Goal: Book appointment/travel/reservation

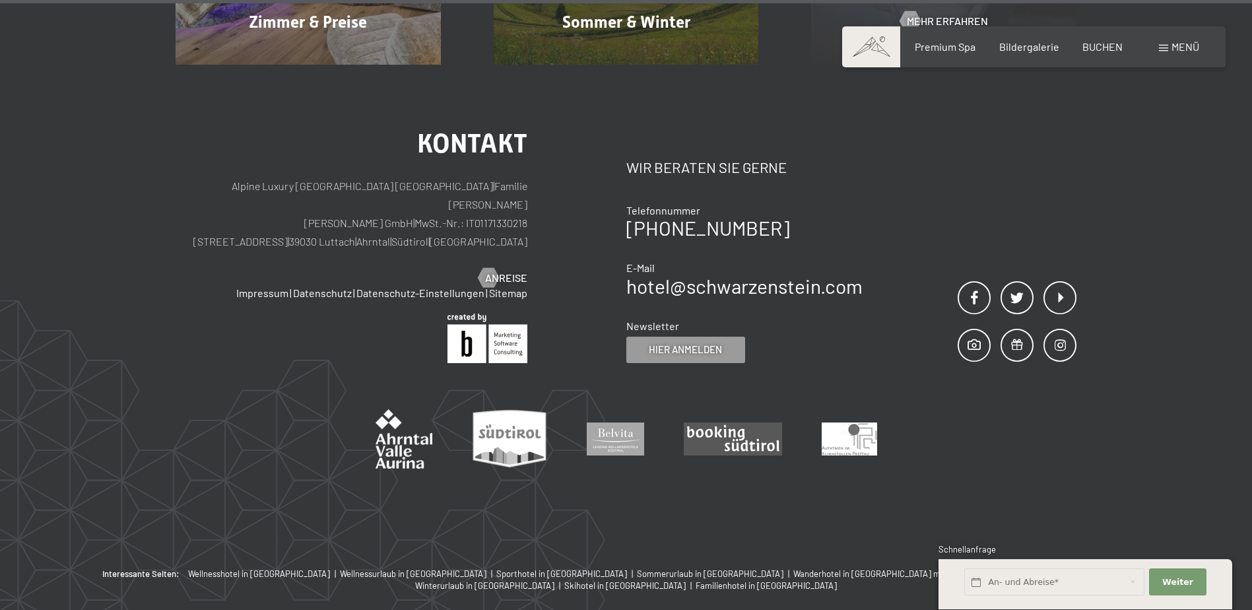
scroll to position [6709, 0]
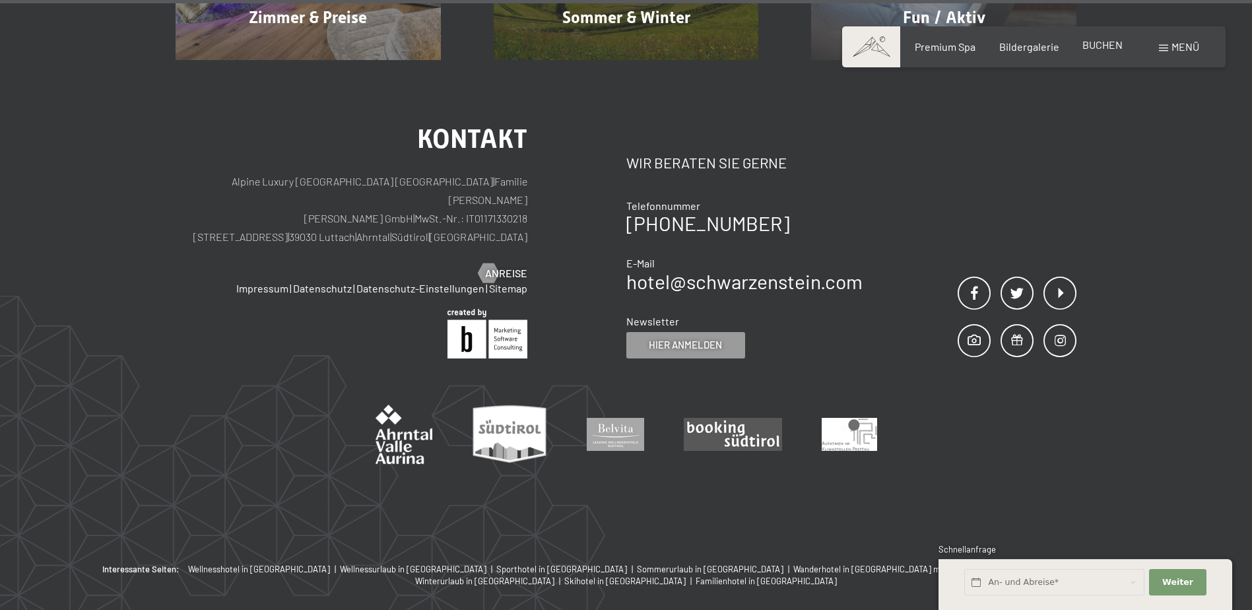
click at [1091, 44] on span "BUCHEN" at bounding box center [1103, 44] width 40 height 13
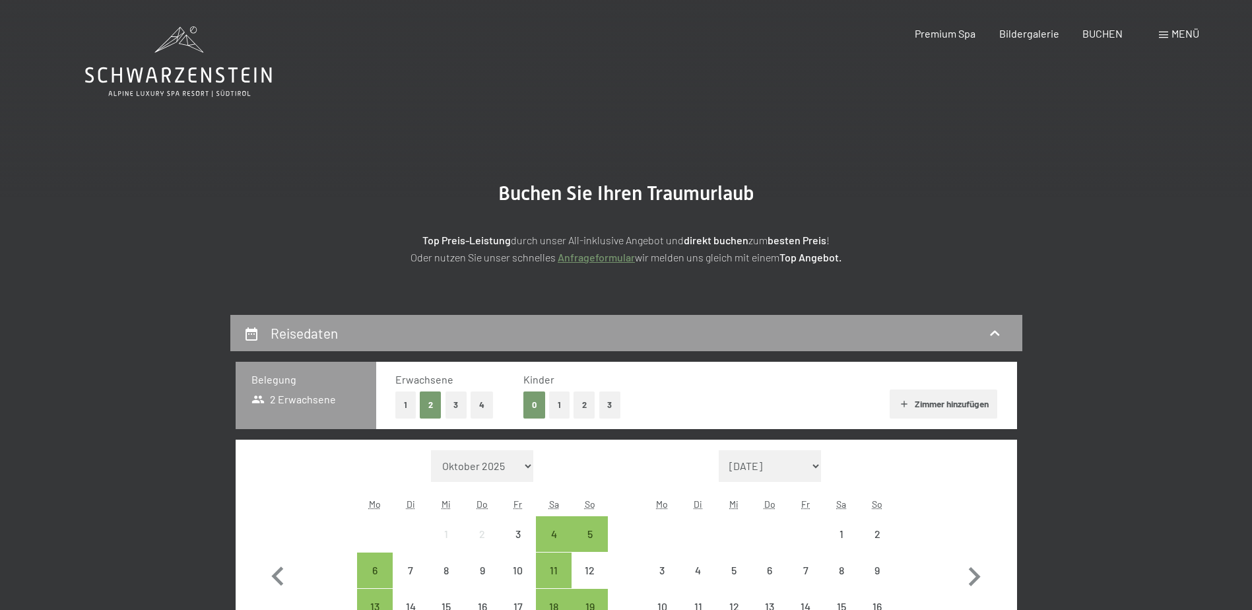
click at [607, 254] on link "Anfrageformular" at bounding box center [596, 257] width 77 height 13
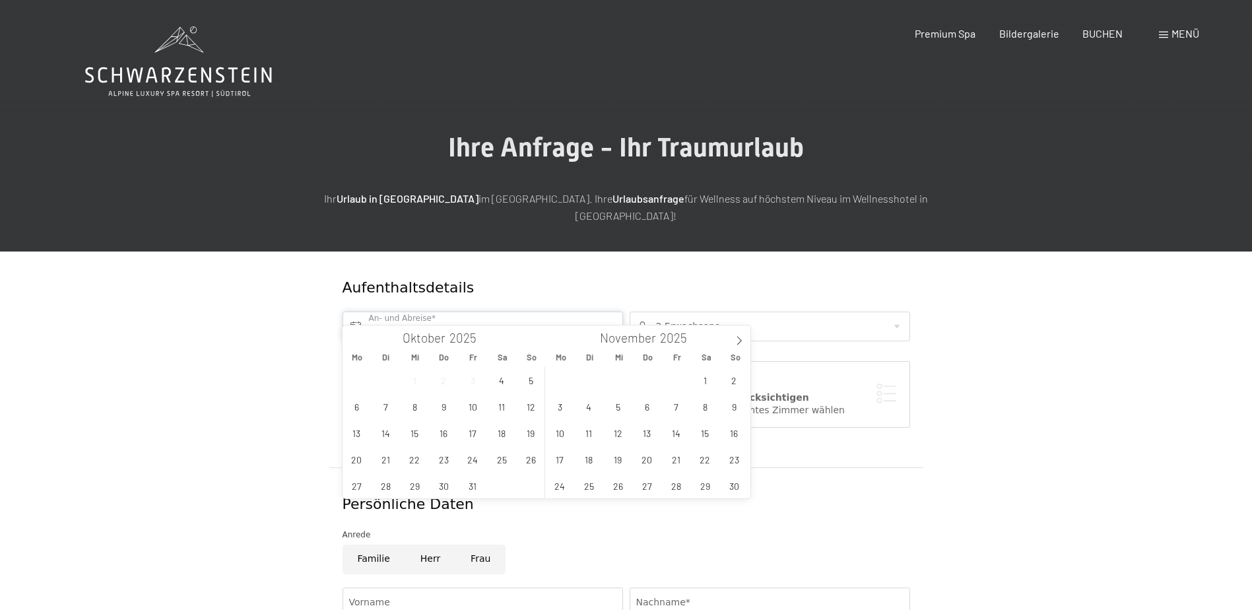
click at [479, 312] on input "text" at bounding box center [483, 327] width 281 height 30
click at [365, 456] on span "20" at bounding box center [357, 459] width 26 height 26
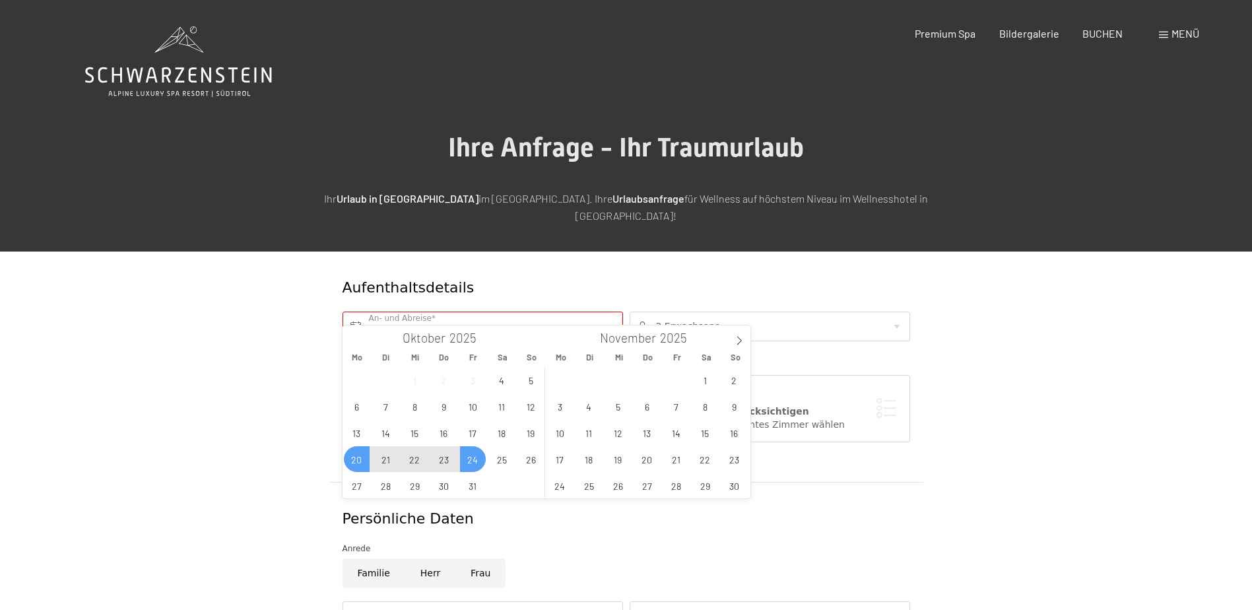
click at [465, 458] on span "24" at bounding box center [473, 459] width 26 height 26
type input "Mo. 20.10.2025 - Fr. 24.10.2025"
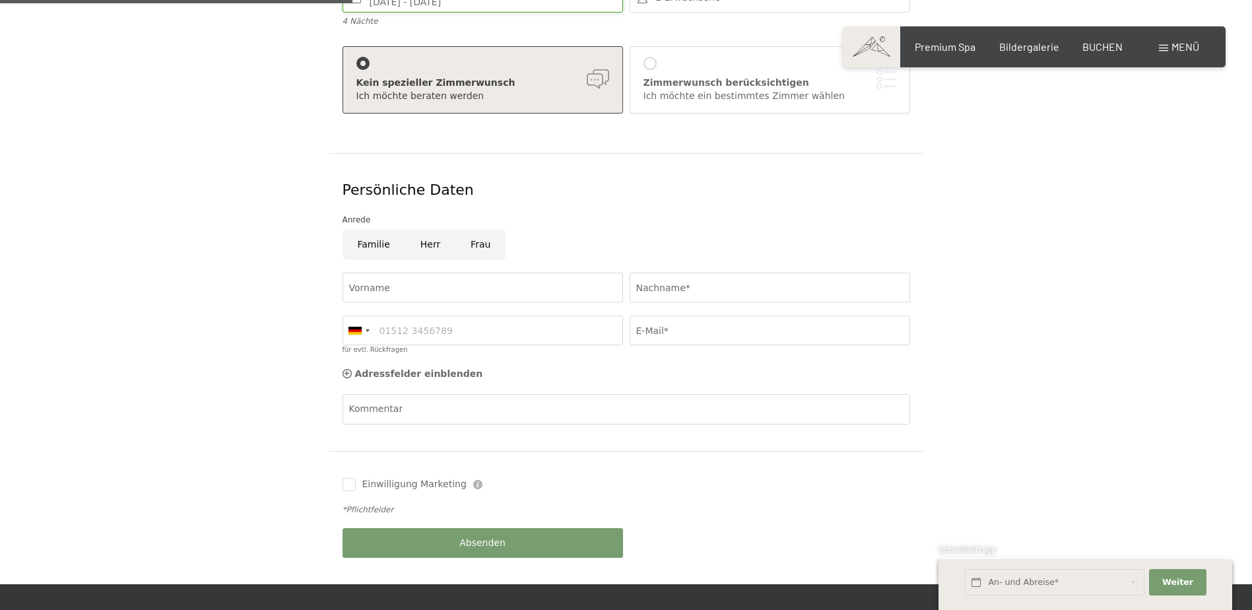
scroll to position [330, 0]
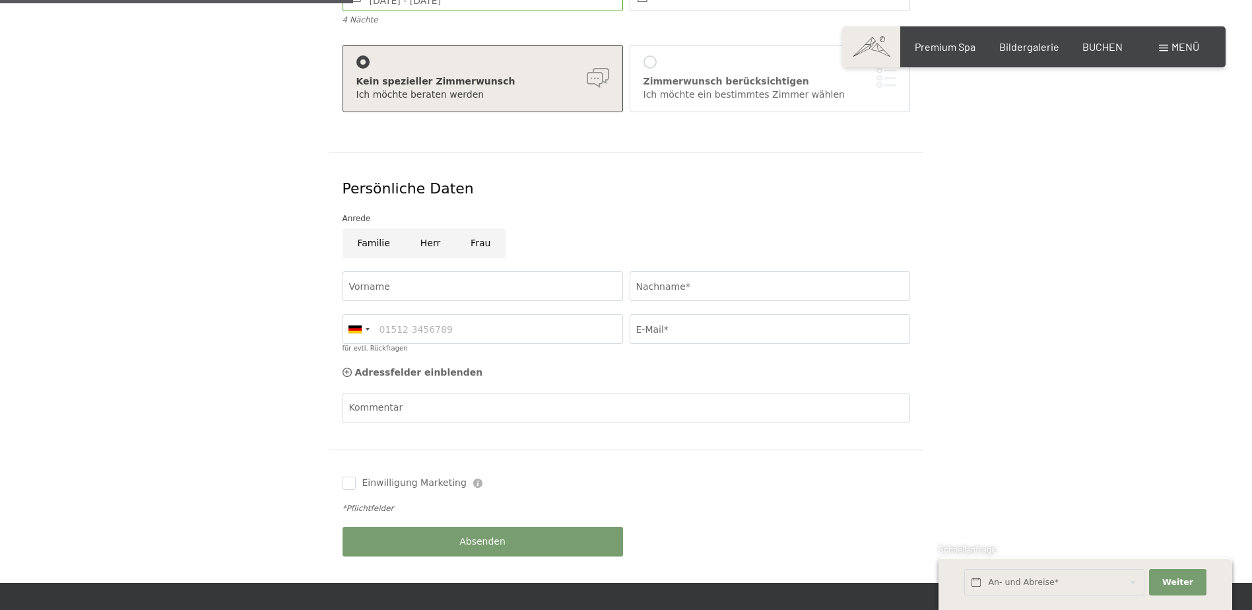
click at [471, 228] on input "Frau" at bounding box center [481, 243] width 50 height 30
radio input "true"
click at [438, 271] on input "Vorname" at bounding box center [483, 286] width 281 height 30
type input "Sandra"
type input "Zenhäusern"
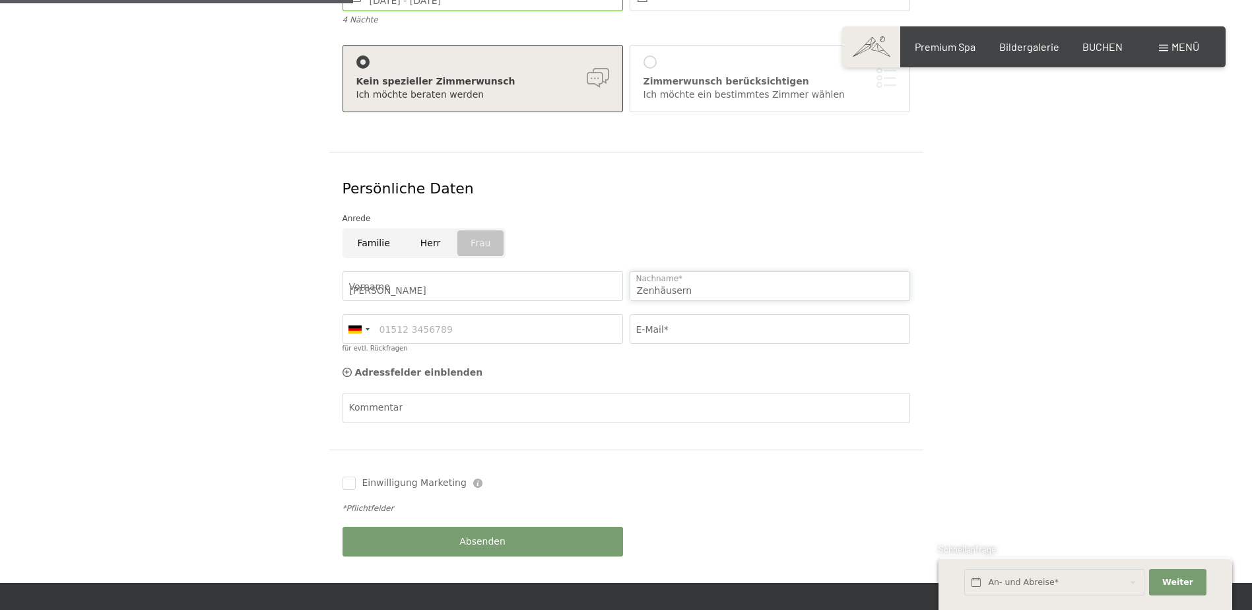
type input "0799165322"
type input "sandra.zenh@gmx.ch"
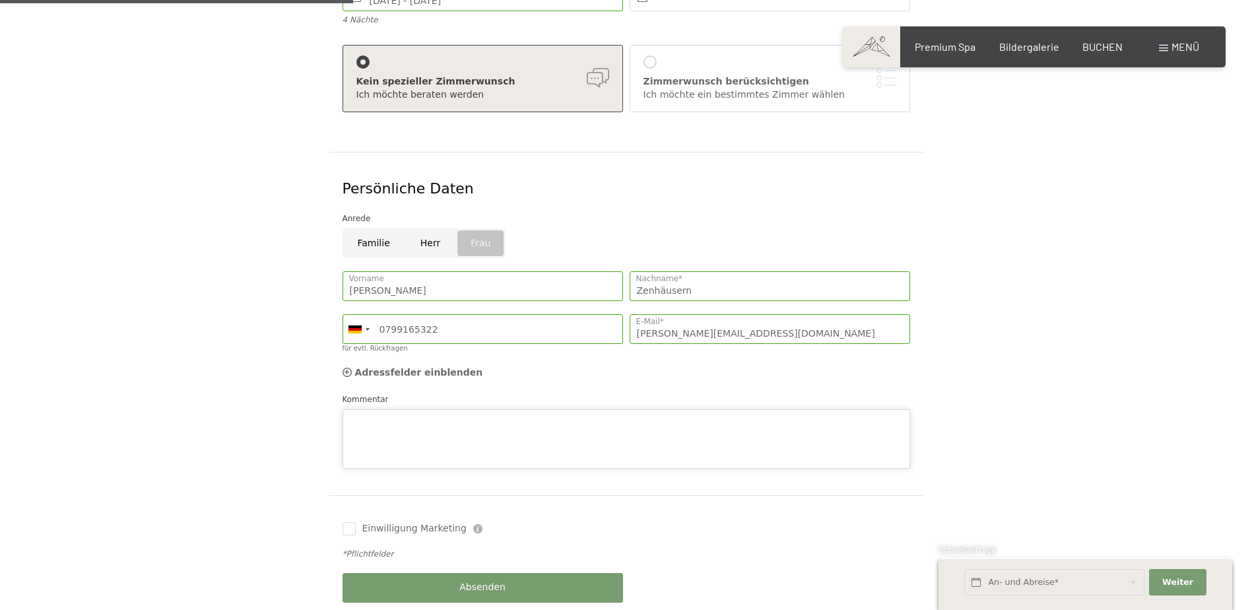
click at [417, 393] on div "Kommentar" at bounding box center [627, 431] width 568 height 76
type textarea "Wir reisen mit unserem wohlerzogenem Chihuahua Napoleon"
click at [522, 566] on div "Absenden" at bounding box center [482, 587] width 287 height 43
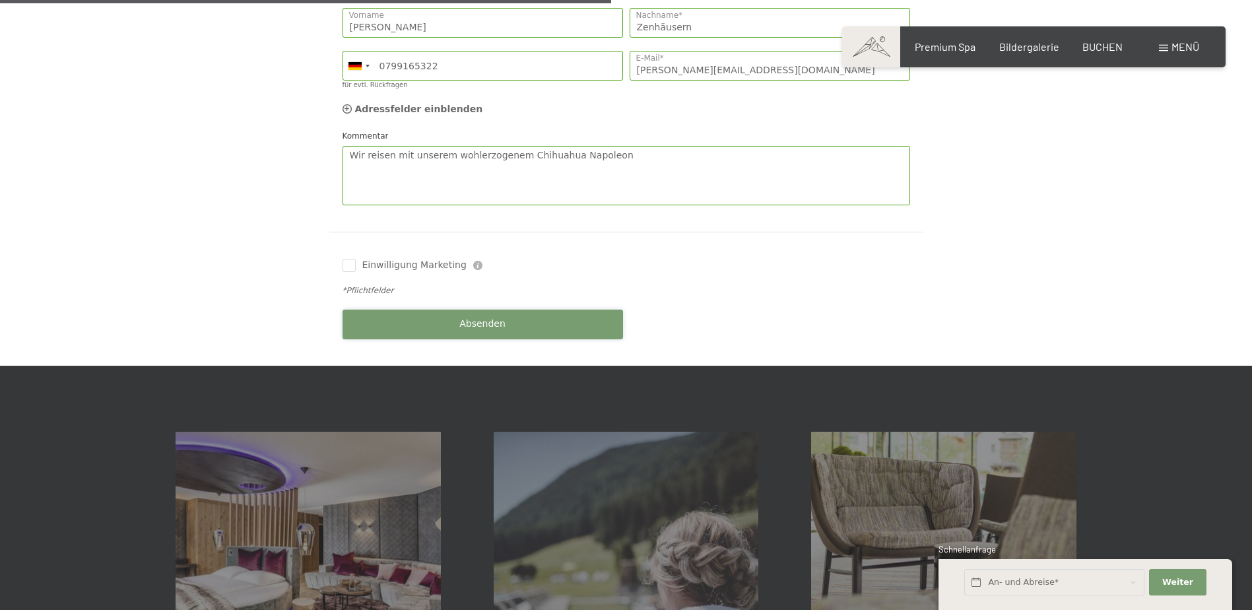
scroll to position [594, 0]
click at [471, 317] on span "Absenden" at bounding box center [482, 323] width 46 height 13
